Goal: Communication & Community: Answer question/provide support

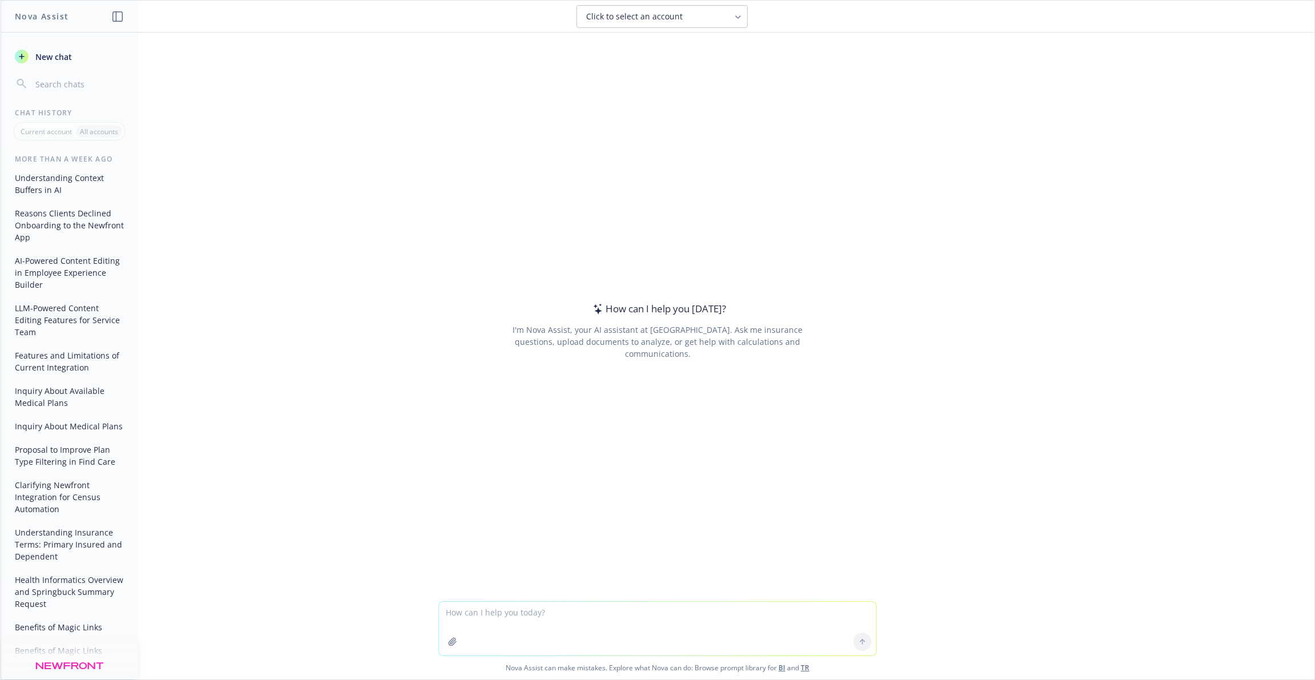
type textarea "i"
drag, startPoint x: 648, startPoint y: 615, endPoint x: 728, endPoint y: 631, distance: 80.9
click at [726, 630] on textarea "If someone has 30 days to enroll from [DATE] and we happened to" at bounding box center [657, 629] width 437 height 54
click at [702, 613] on textarea "If someone has 30 days to enroll from [DATE] and we updated the data [DATE] to …" at bounding box center [657, 629] width 437 height 54
click at [678, 613] on textarea "If someone has 30 days to enroll from [DATE] and we updated the data [DATE] to …" at bounding box center [657, 629] width 437 height 54
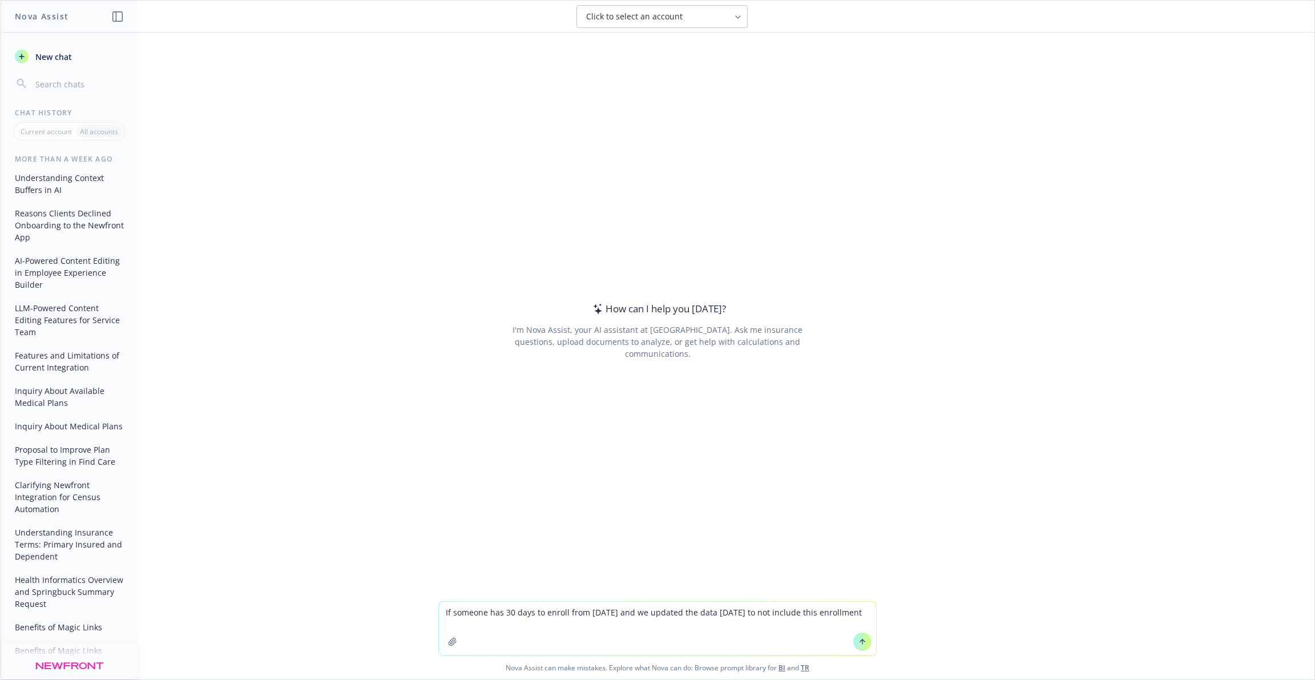
click at [676, 613] on textarea "If someone has 30 days to enroll from [DATE] and we updated the data [DATE] to …" at bounding box center [657, 629] width 437 height 54
click at [679, 613] on textarea "If someone has 30 days to enroll from [DATE] and we updated the data [DATE] to …" at bounding box center [657, 629] width 437 height 54
click at [730, 615] on textarea "If someone has 30 days to enroll from [DATE] and we update the data [DATE] to n…" at bounding box center [657, 629] width 437 height 54
drag, startPoint x: 711, startPoint y: 610, endPoint x: 795, endPoint y: 627, distance: 85.1
click at [795, 627] on textarea "If someone has 30 days to enroll from [DATE] and we update the data [DATE] to n…" at bounding box center [657, 629] width 437 height 54
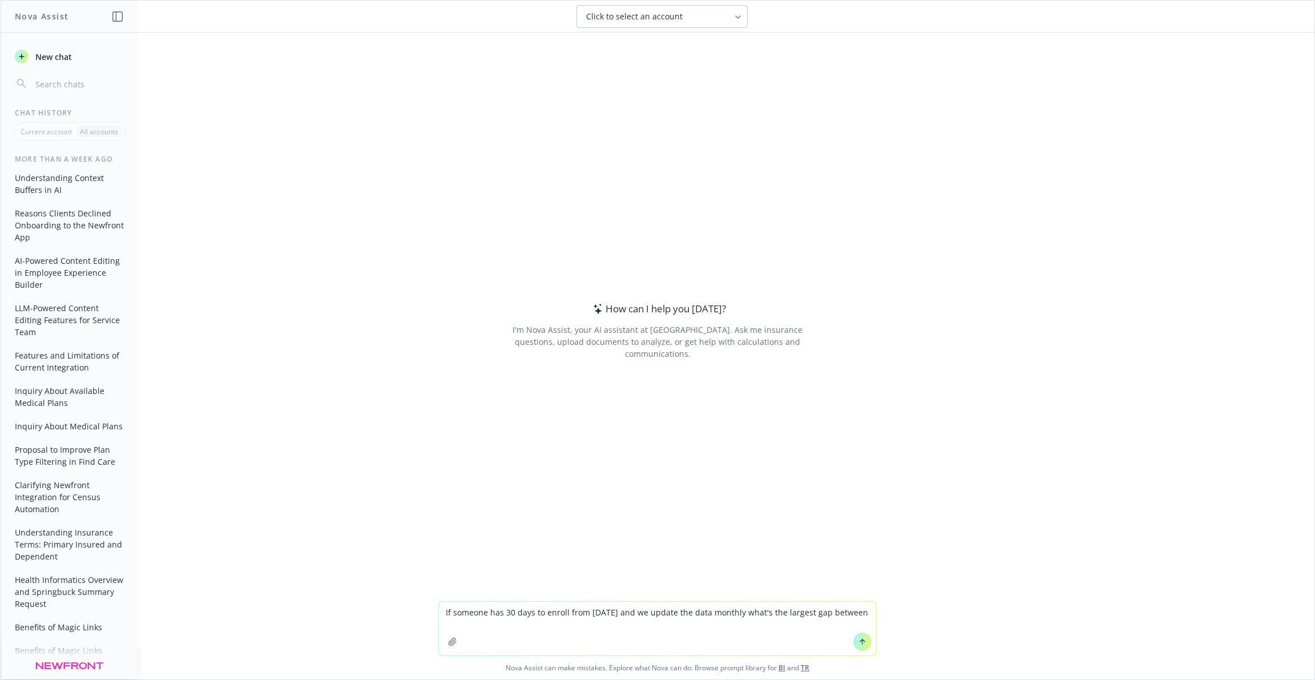
click at [743, 612] on textarea "If someone has 30 days to enroll from [DATE] and we update the data monthly wha…" at bounding box center [657, 629] width 437 height 54
click at [612, 624] on textarea "If someone has 30 days to enroll from [DATE] and we update the data monthly to …" at bounding box center [657, 629] width 437 height 54
click at [615, 612] on textarea "If someone has 30 days to enroll from [DATE] and we update the data monthly to …" at bounding box center [657, 629] width 437 height 54
click at [643, 623] on textarea "If someone has 30 days to enroll from [DATE] which is date of hire and we updat…" at bounding box center [657, 629] width 437 height 54
click at [769, 611] on textarea "If someone has 30 days to enroll from [DATE] which is date of hire and we updat…" at bounding box center [657, 629] width 437 height 54
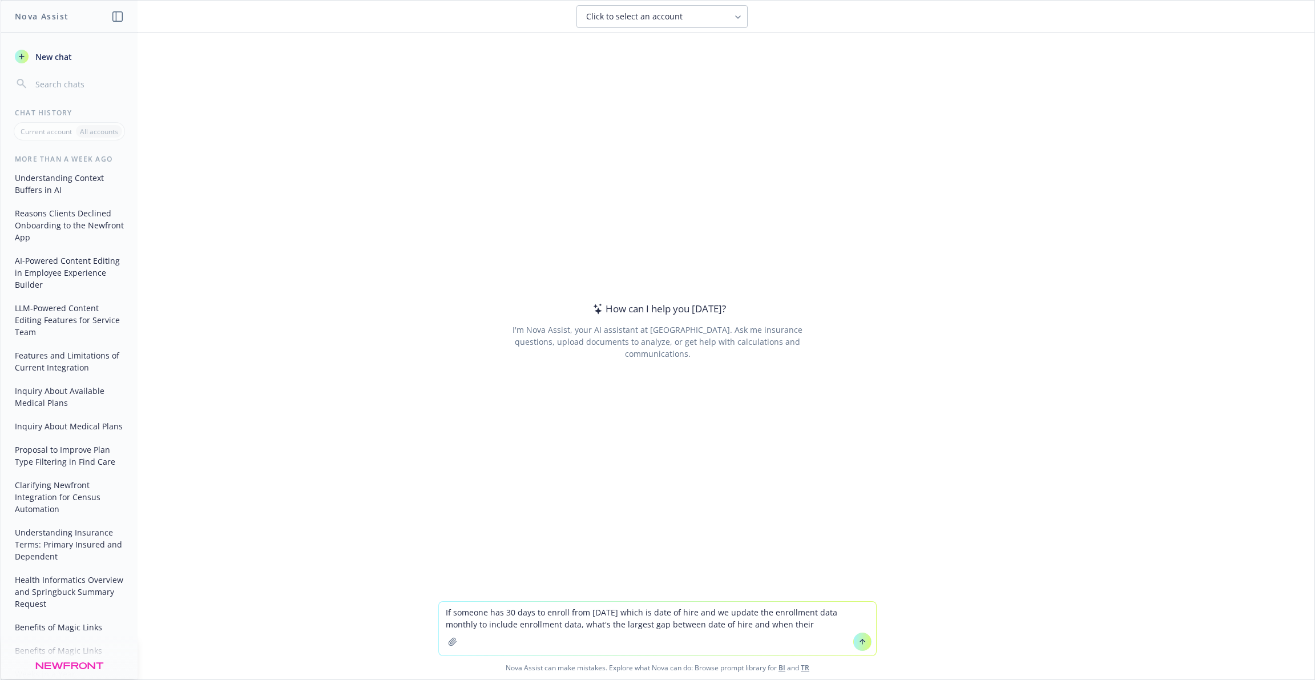
click at [789, 619] on textarea "If someone has 30 days to enroll from [DATE] which is date of hire and we updat…" at bounding box center [657, 629] width 437 height 54
type textarea "If someone has 30 days to enroll from [DATE] which is date of hire and we updat…"
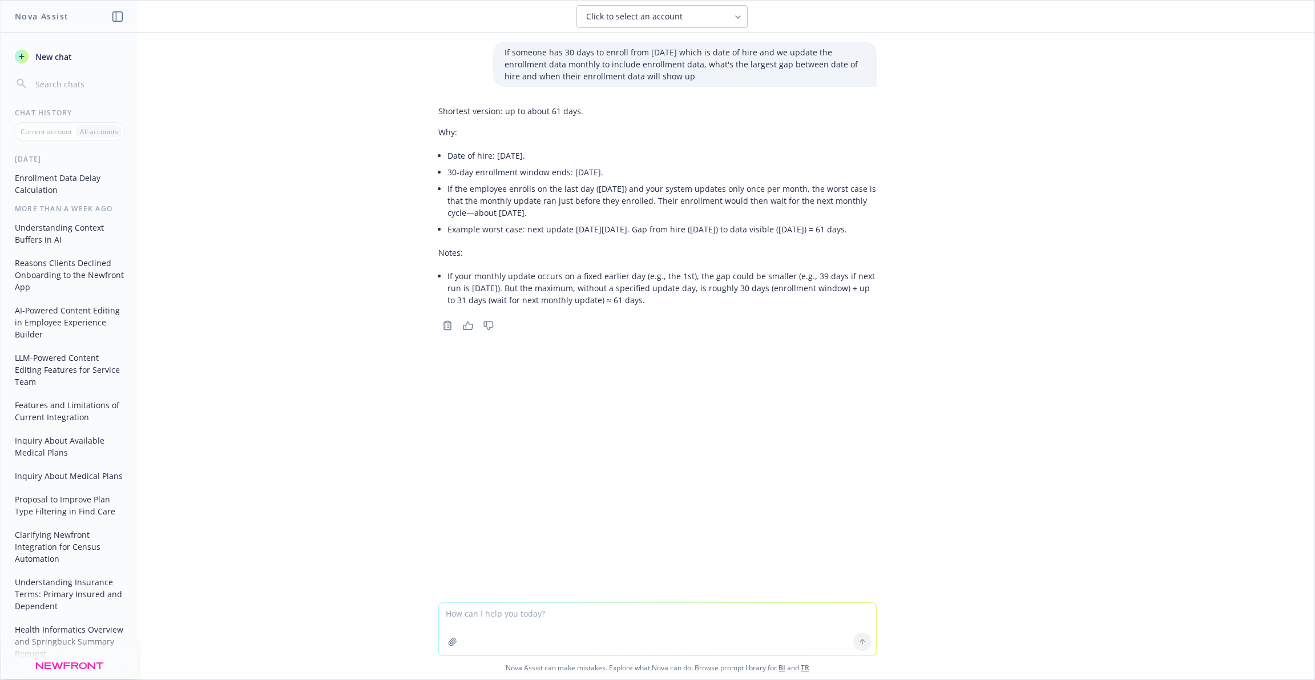
click at [600, 62] on p "If someone has 30 days to enroll from [DATE] which is date of hire and we updat…" at bounding box center [685, 64] width 361 height 36
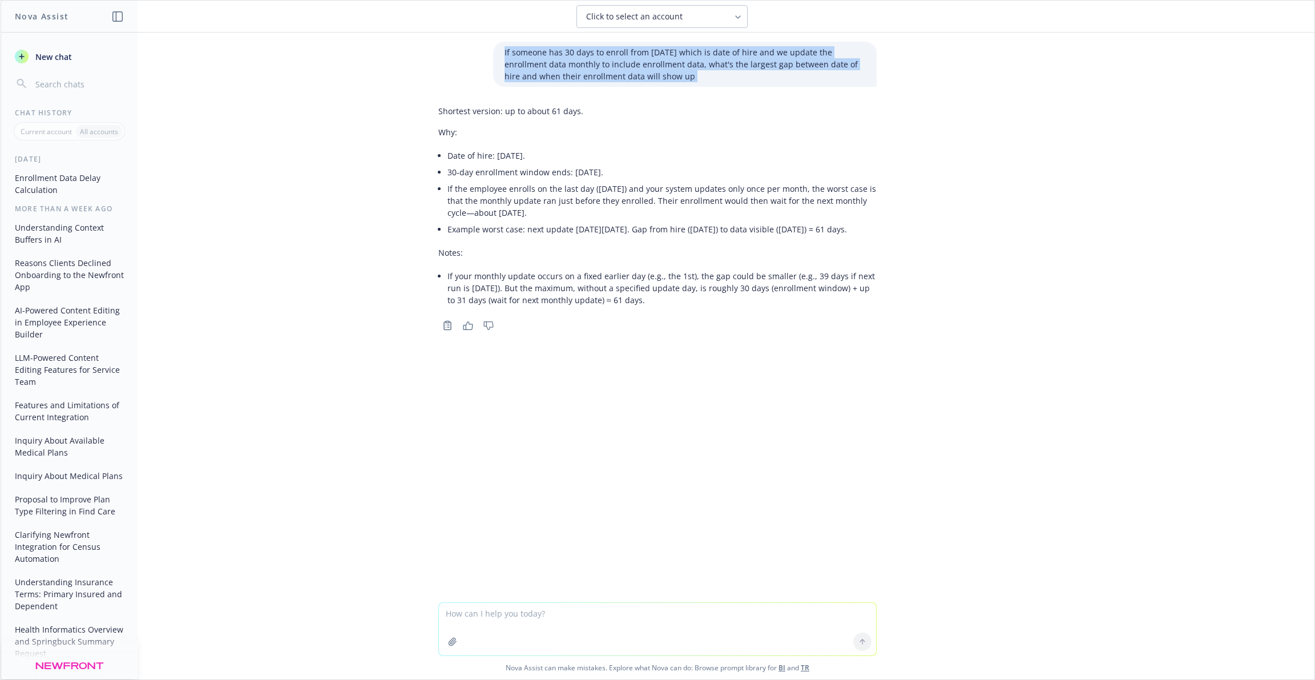
click at [600, 62] on p "If someone has 30 days to enroll from [DATE] which is date of hire and we updat…" at bounding box center [685, 64] width 361 height 36
copy p "If someone has 30 days to enroll from [DATE] which is date of hire and we updat…"
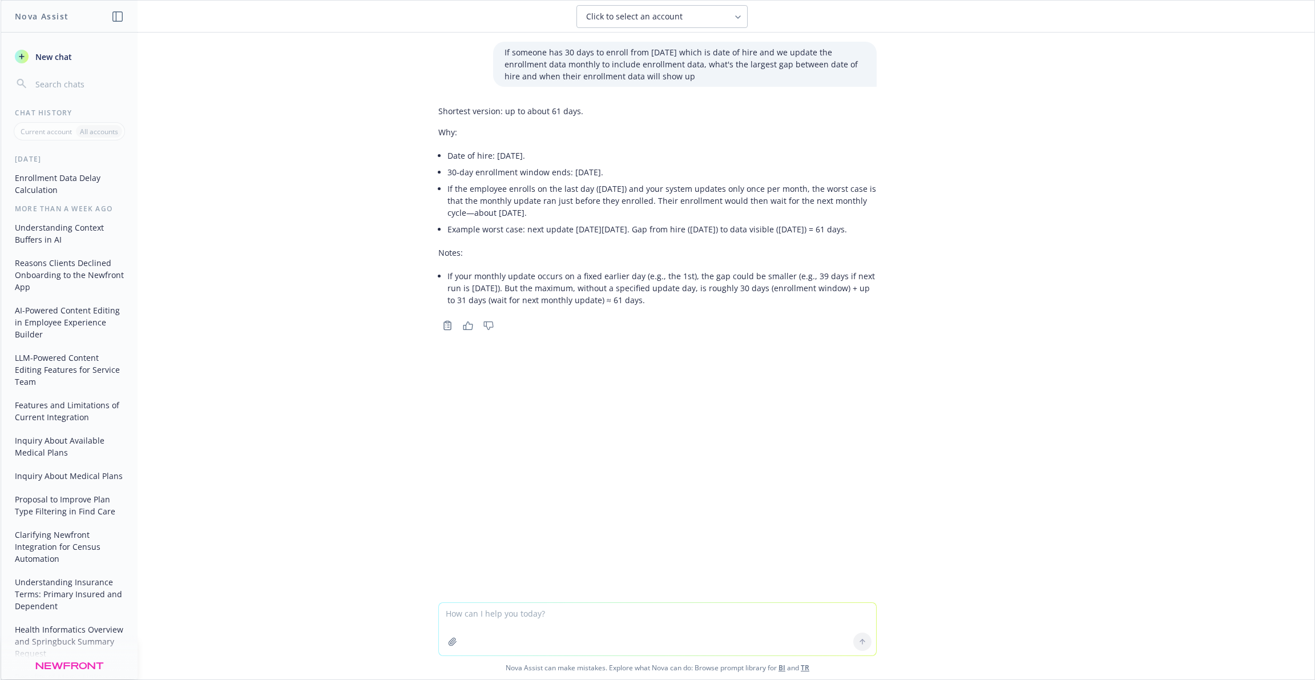
click at [546, 625] on textarea at bounding box center [657, 629] width 437 height 53
paste textarea "If someone has 30 days to enroll from [DATE] which is date of hire and we updat…"
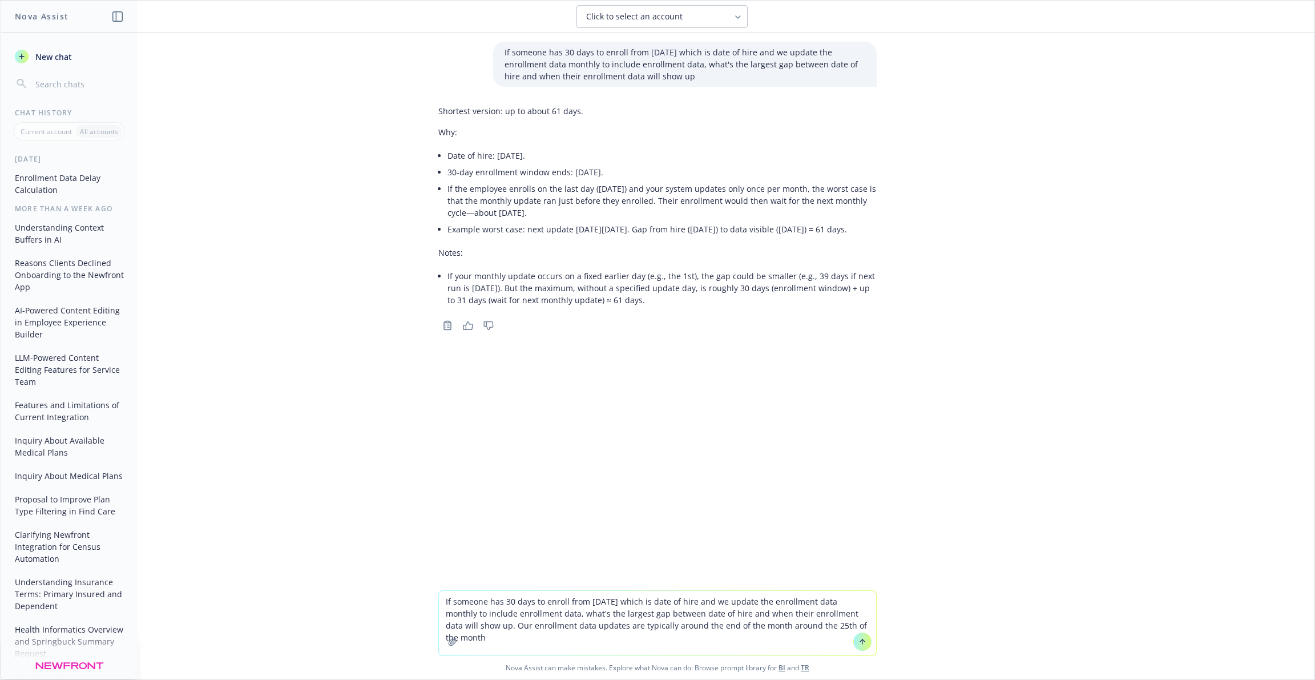
type textarea "If someone has 30 days to enroll from [DATE] which is date of hire and we updat…"
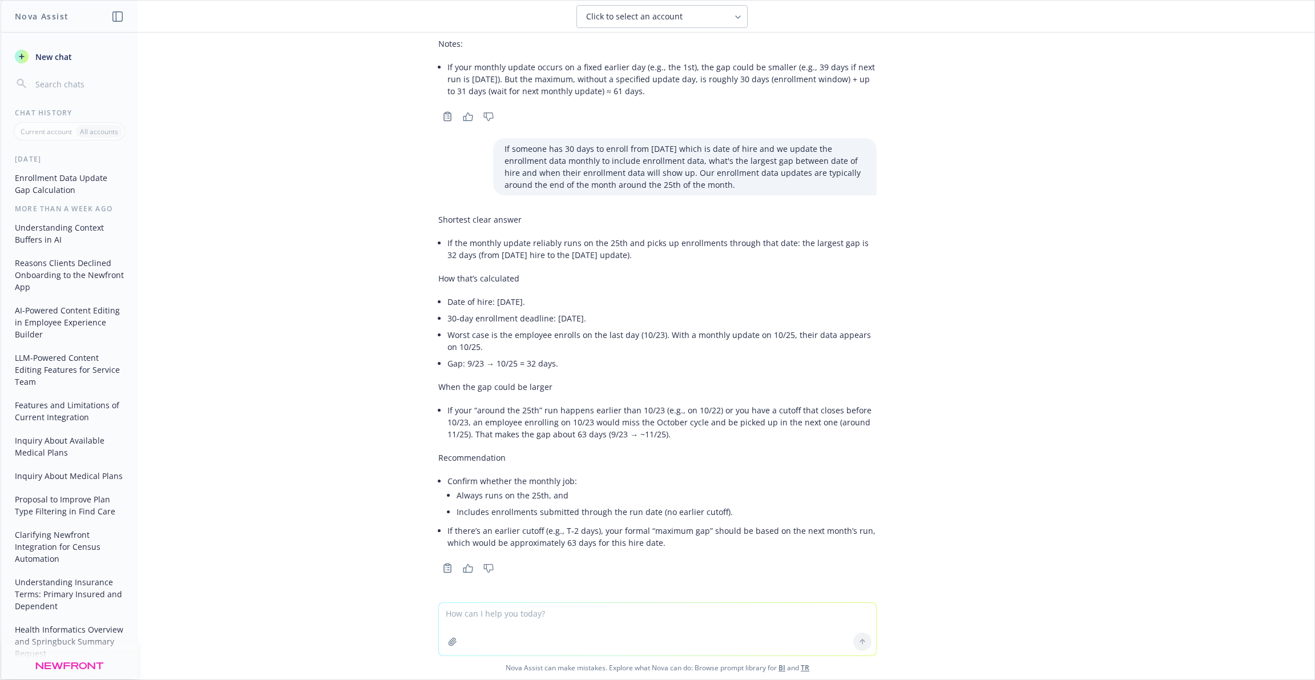
scroll to position [222, 0]
click at [687, 605] on textarea at bounding box center [657, 629] width 437 height 53
click at [684, 607] on textarea at bounding box center [657, 629] width 437 height 53
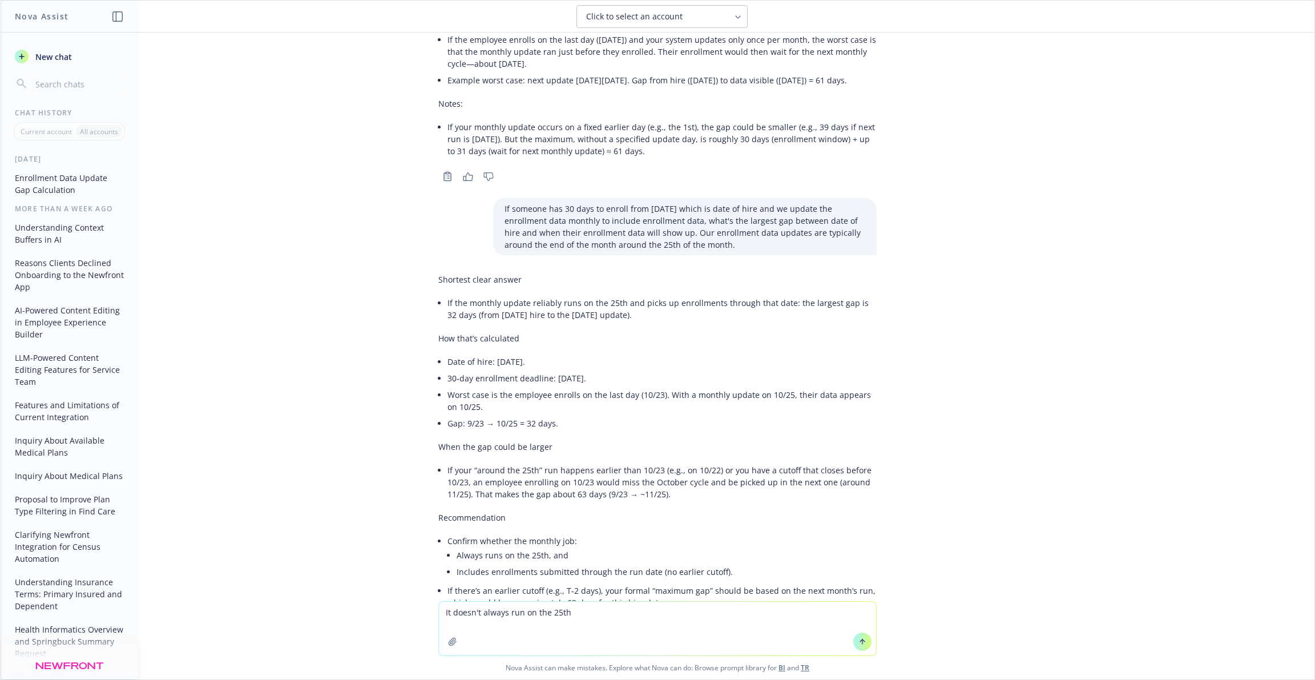
click at [656, 251] on p "If someone has 30 days to enroll from [DATE] which is date of hire and we updat…" at bounding box center [685, 227] width 361 height 48
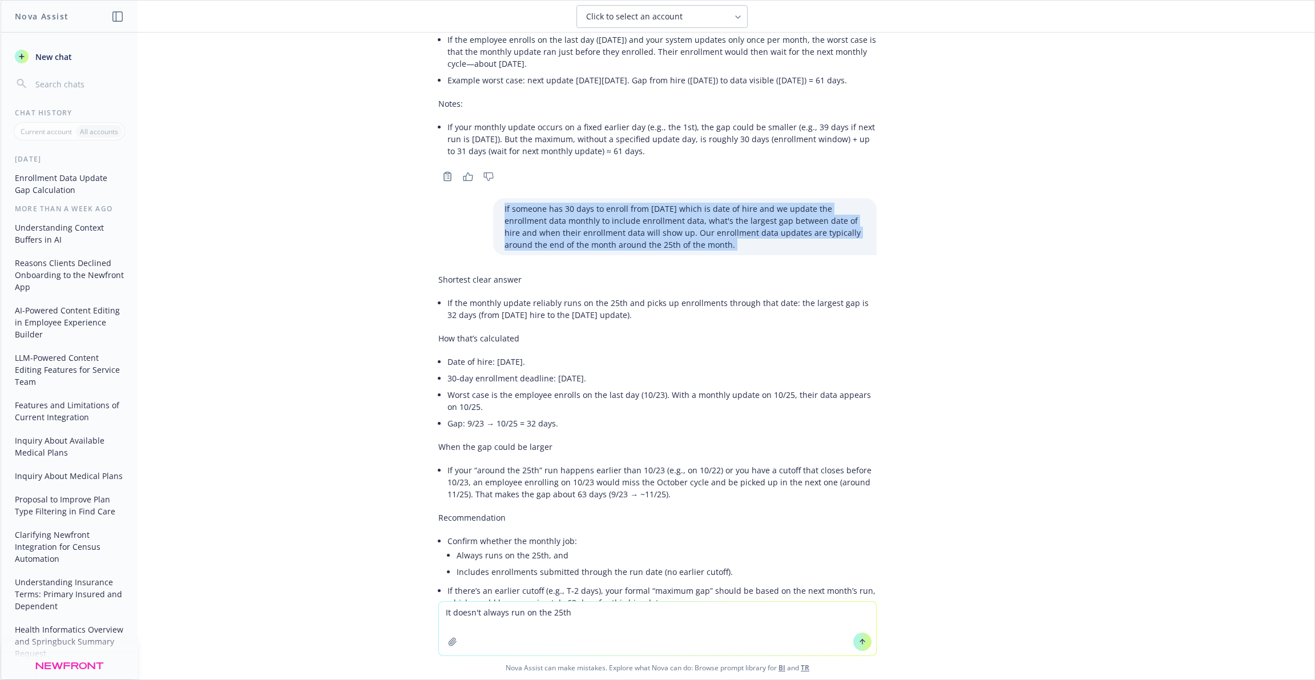
click at [656, 251] on p "If someone has 30 days to enroll from [DATE] which is date of hire and we updat…" at bounding box center [685, 227] width 361 height 48
copy p "If someone has 30 days to enroll from [DATE] which is date of hire and we updat…"
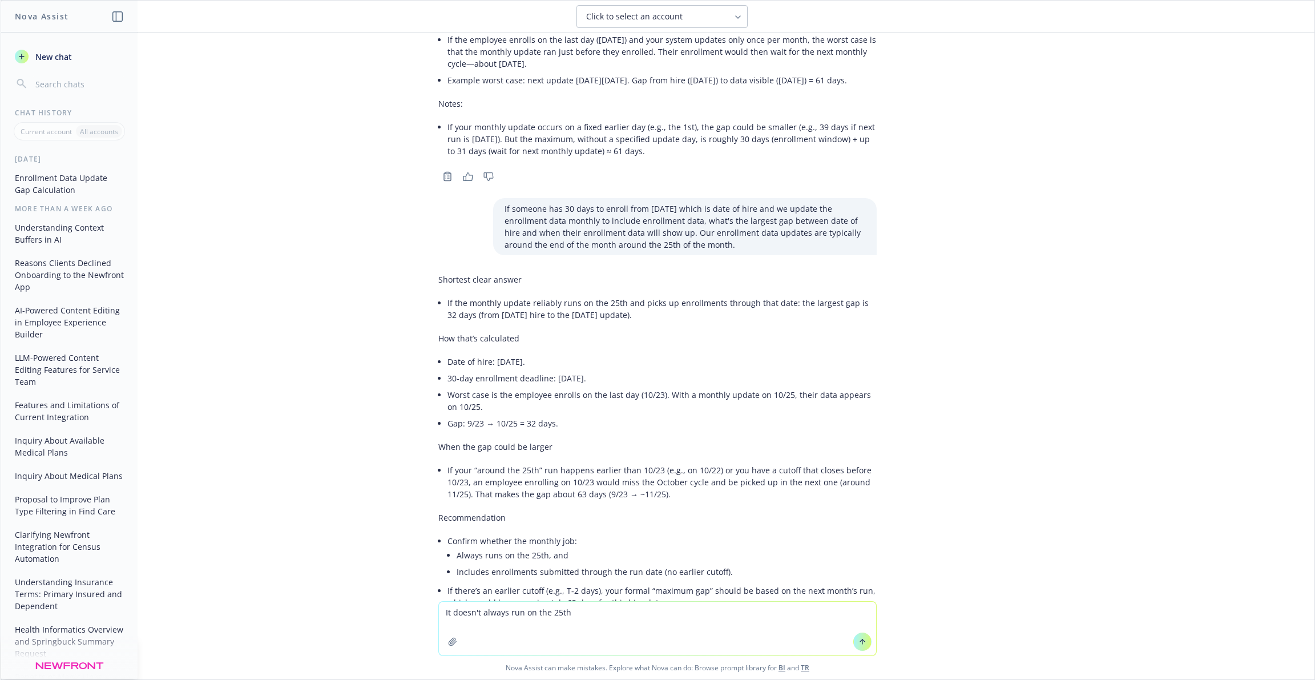
click at [531, 618] on textarea "It doesn't always run on the 25th" at bounding box center [657, 629] width 437 height 54
paste textarea "f someone has 30 days to enroll from [DATE] which is date of hire and we update…"
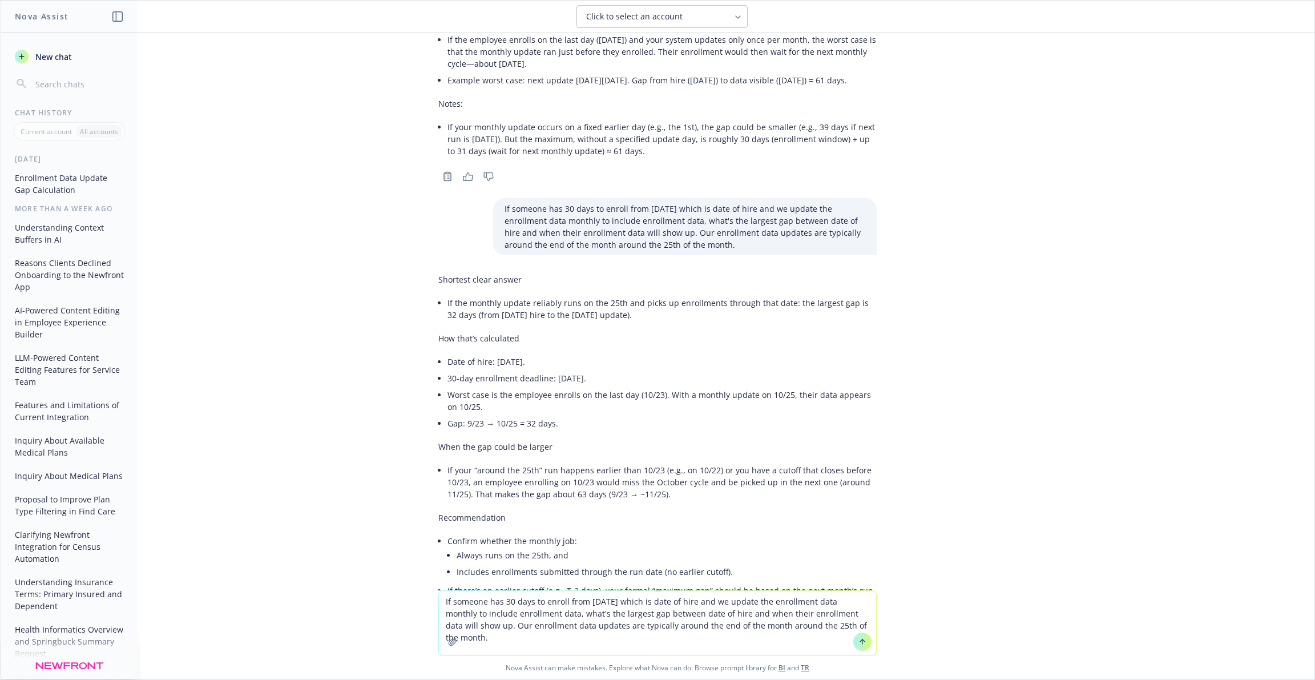
drag, startPoint x: 619, startPoint y: 601, endPoint x: 589, endPoint y: 603, distance: 29.8
click at [589, 603] on textarea "If someone has 30 days to enroll from [DATE] which is date of hire and we updat…" at bounding box center [657, 623] width 437 height 65
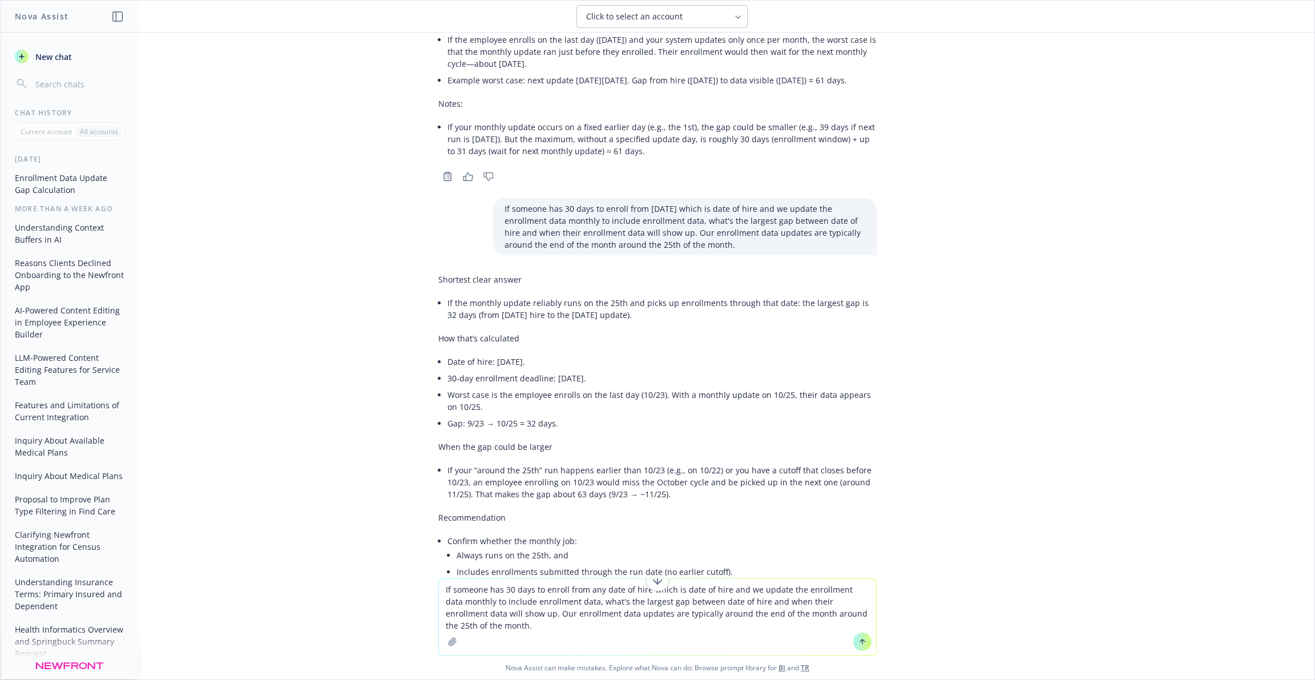
click at [662, 619] on textarea "If someone has 30 days to enroll from any date of hire which is date of hire an…" at bounding box center [657, 617] width 437 height 76
drag, startPoint x: 724, startPoint y: 590, endPoint x: 648, endPoint y: 594, distance: 76.6
click at [648, 594] on textarea "If someone has 30 days to enroll from any date of hire which is date of hire an…" at bounding box center [657, 617] width 437 height 76
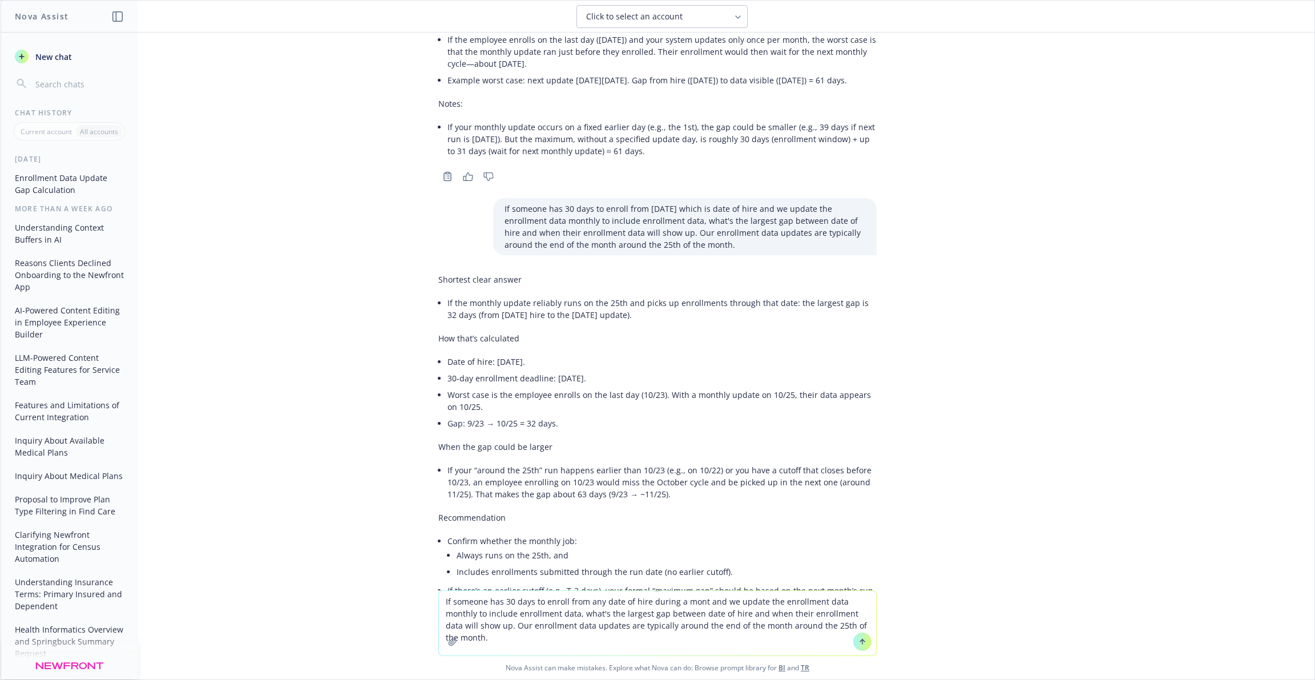
type textarea "If someone has 30 days to enroll from any date of hire during a month and we up…"
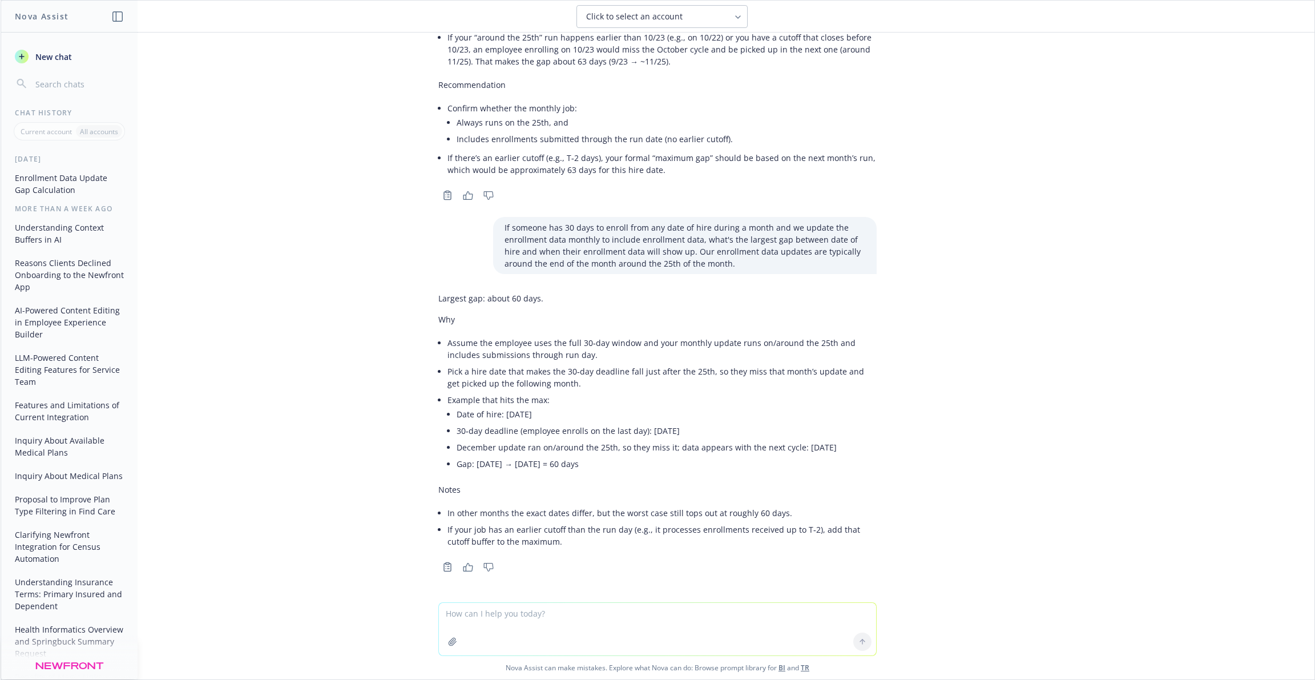
scroll to position [606, 0]
